Goal: Information Seeking & Learning: Understand process/instructions

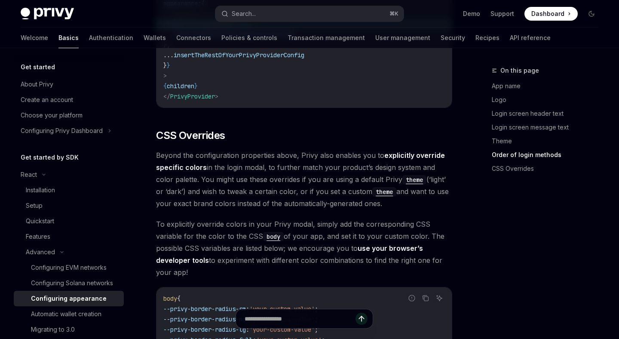
type textarea "*"
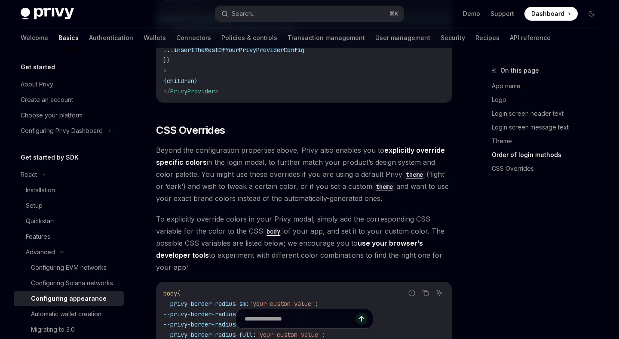
scroll to position [2017, 0]
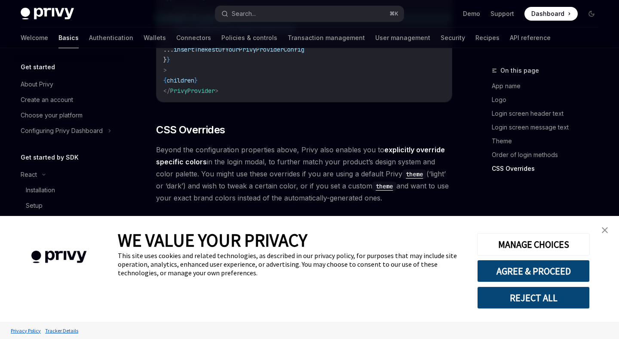
click at [605, 232] on img "close banner" at bounding box center [605, 230] width 6 height 6
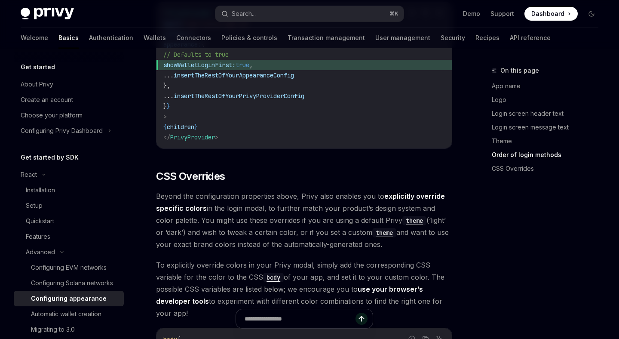
scroll to position [2008, 0]
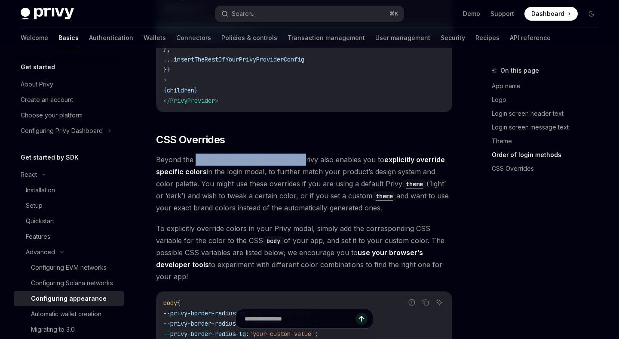
drag, startPoint x: 196, startPoint y: 102, endPoint x: 302, endPoint y: 104, distance: 106.6
click at [302, 153] on span "Beyond the configuration properties above, Privy also enables you to explicitly…" at bounding box center [304, 183] width 296 height 60
click at [362, 153] on span "Beyond the configuration properties above, Privy also enables you to explicitly…" at bounding box center [304, 183] width 296 height 60
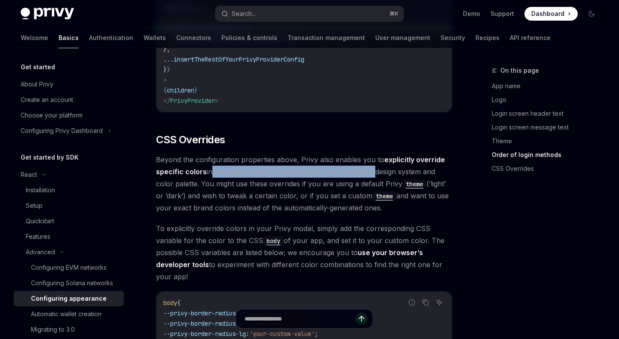
drag, startPoint x: 210, startPoint y: 114, endPoint x: 371, endPoint y: 118, distance: 160.4
click at [371, 153] on span "Beyond the configuration properties above, Privy also enables you to explicitly…" at bounding box center [304, 183] width 296 height 60
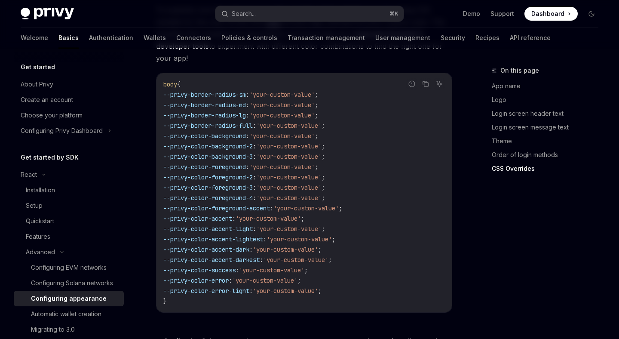
scroll to position [2281, 0]
